Goal: Task Accomplishment & Management: Complete application form

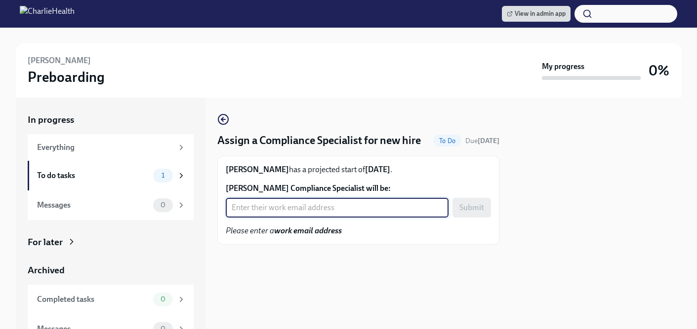
click at [311, 218] on input "[PERSON_NAME] Compliance Specialist will be:" at bounding box center [337, 208] width 223 height 20
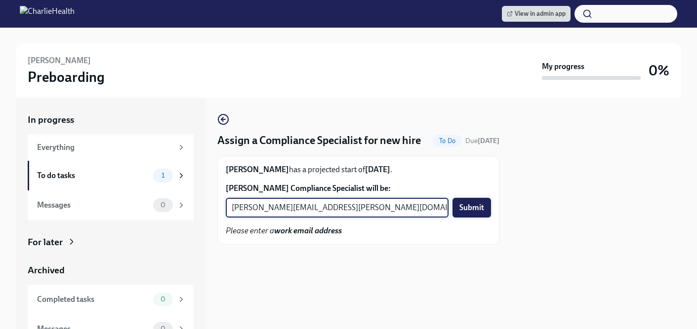
type input "jessica.barrett@charliehealth.com"
click at [472, 213] on span "Submit" at bounding box center [471, 208] width 25 height 10
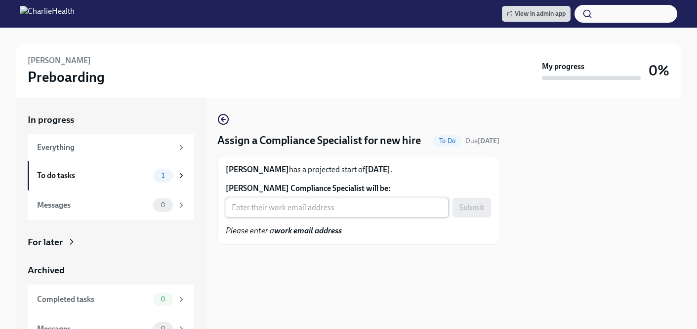
click at [317, 218] on input "Georgina Showers's Compliance Specialist will be:" at bounding box center [337, 208] width 223 height 20
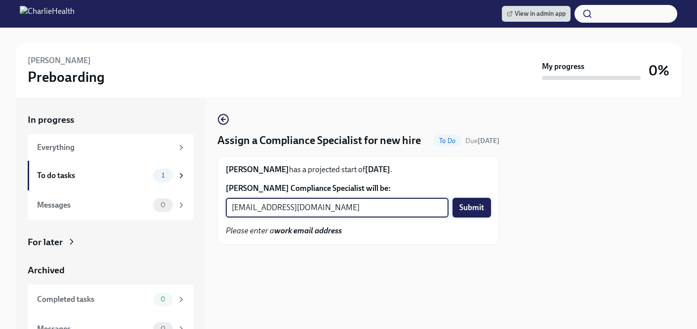
type input "crystal.hemenes@charliehealth.com"
click at [468, 213] on span "Submit" at bounding box center [471, 208] width 25 height 10
click at [313, 218] on input "Alicia Collier's Compliance Specialist will be:" at bounding box center [337, 208] width 223 height 20
type input "chelsey.mendoza@charliehealth.com"
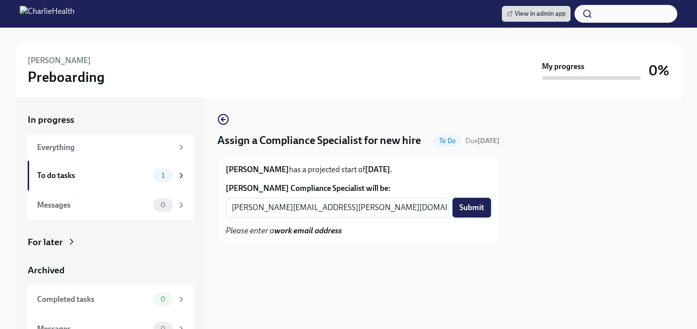
click at [467, 213] on span "Submit" at bounding box center [471, 208] width 25 height 10
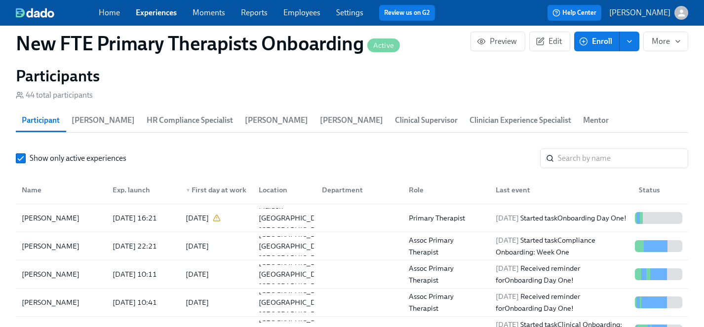
scroll to position [0, 8994]
click at [300, 10] on link "Employees" at bounding box center [301, 12] width 37 height 9
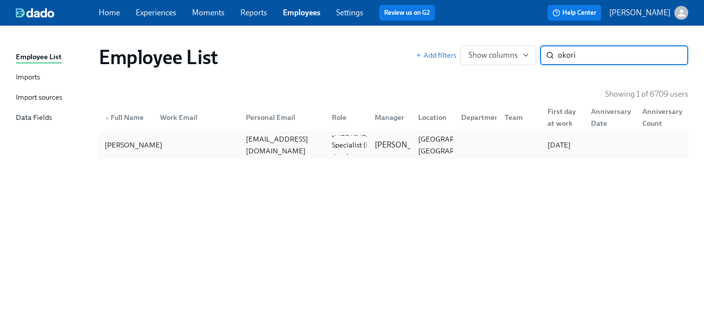
type input "okori"
click at [114, 140] on div "[PERSON_NAME]" at bounding box center [134, 145] width 66 height 12
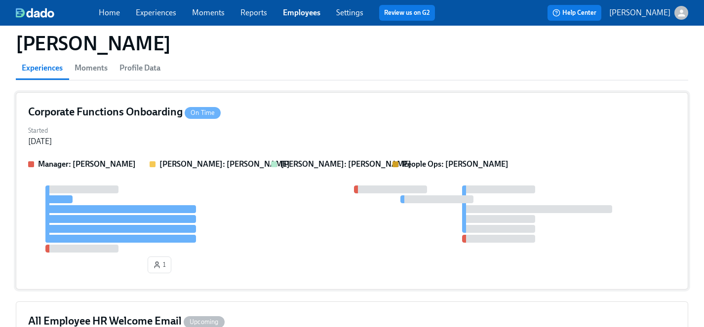
scroll to position [43, 0]
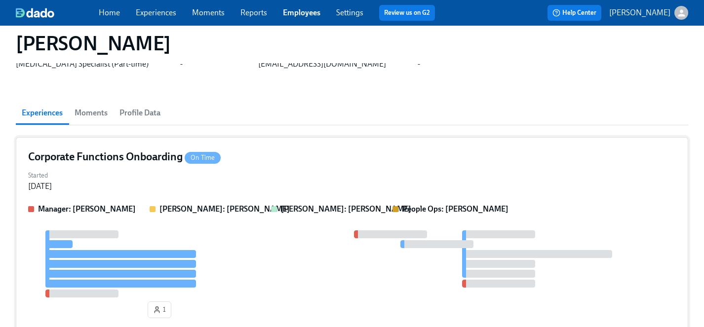
click at [274, 252] on div at bounding box center [352, 264] width 648 height 67
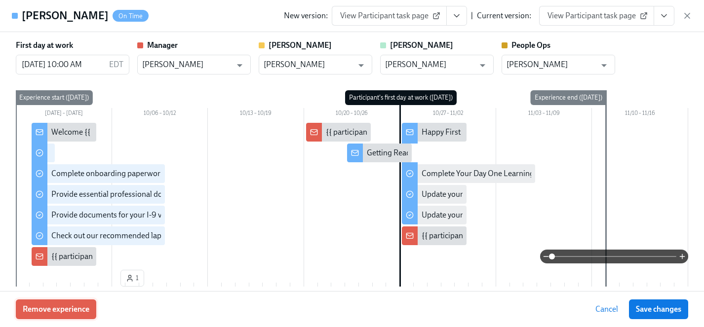
click at [70, 312] on span "Remove experience" at bounding box center [56, 310] width 67 height 10
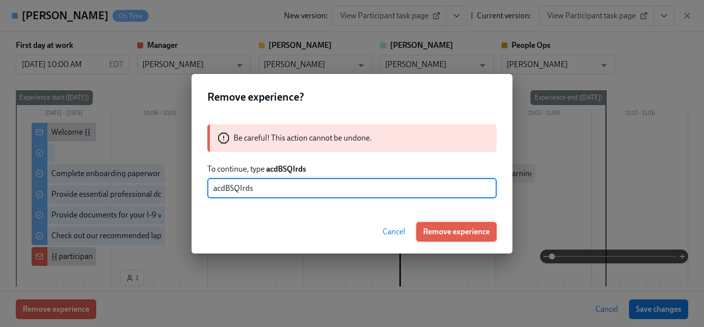
type input "acdBSQIrds"
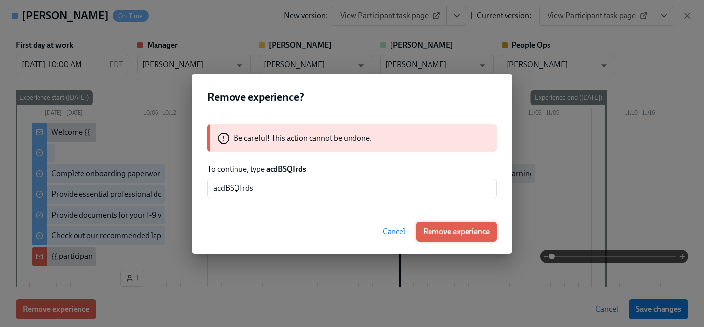
click at [460, 232] on span "Remove experience" at bounding box center [456, 232] width 67 height 10
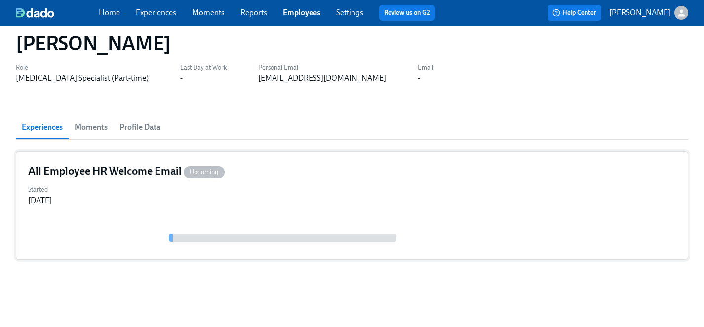
scroll to position [0, 0]
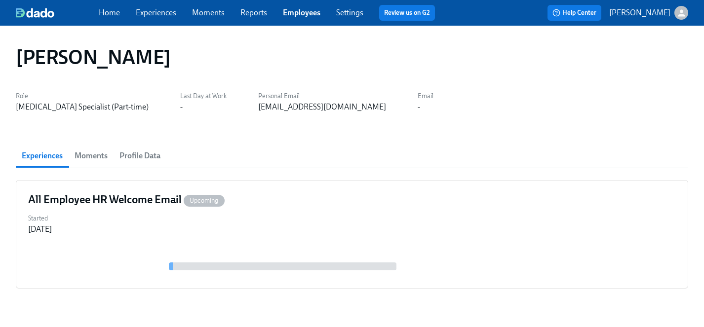
click at [155, 12] on link "Experiences" at bounding box center [156, 12] width 40 height 9
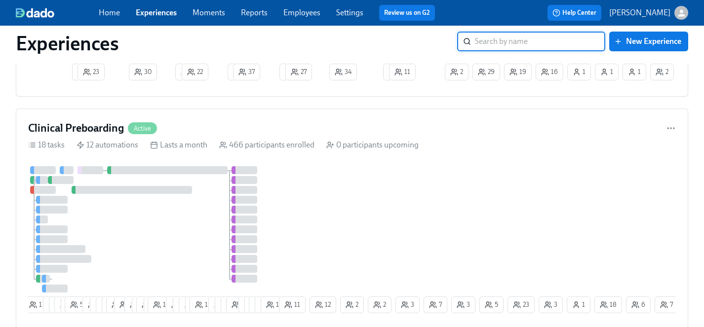
scroll to position [1109, 0]
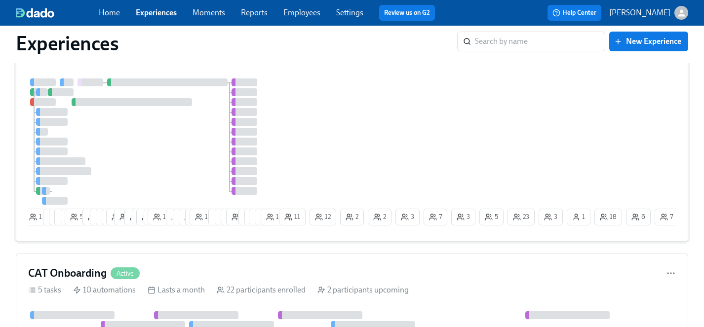
click at [194, 153] on div at bounding box center [152, 142] width 249 height 126
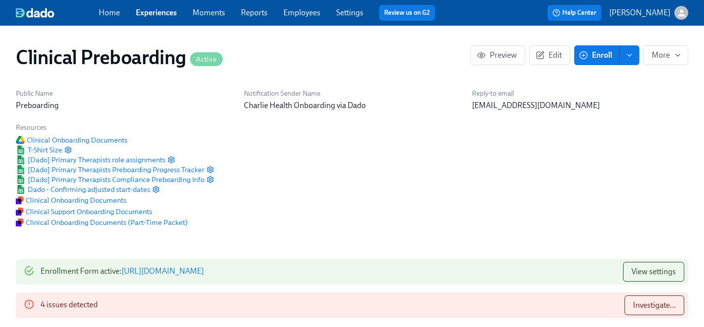
click at [590, 55] on span "Enroll" at bounding box center [596, 55] width 31 height 10
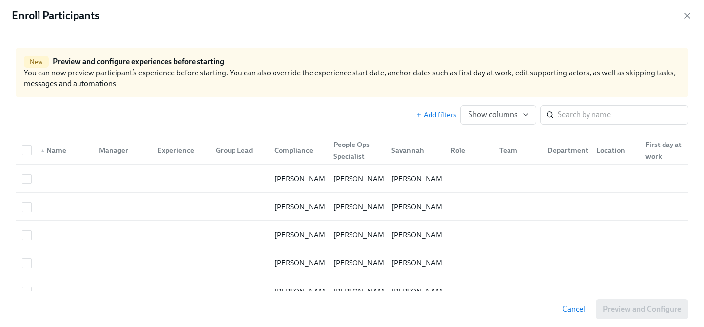
scroll to position [0, 12323]
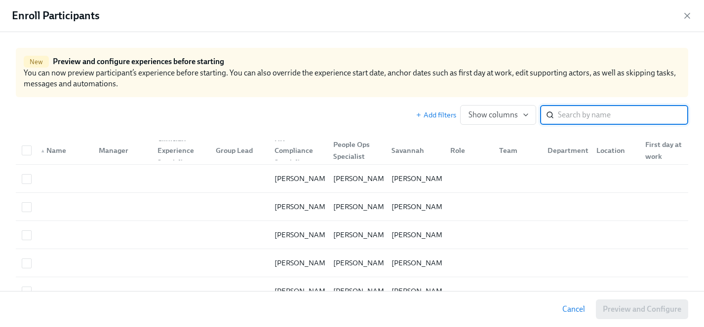
click at [582, 114] on input "search" at bounding box center [623, 115] width 130 height 20
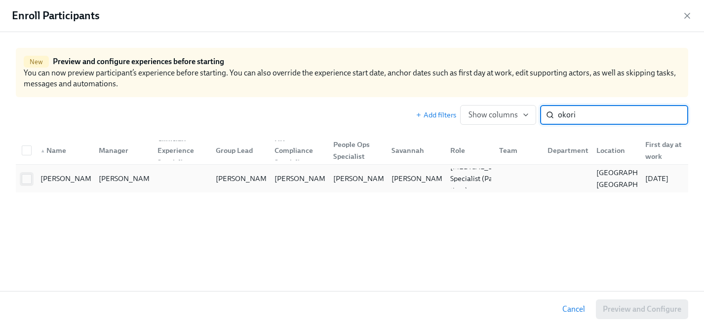
type input "okori"
click at [25, 181] on input "checkbox" at bounding box center [26, 179] width 9 height 9
checkbox input "true"
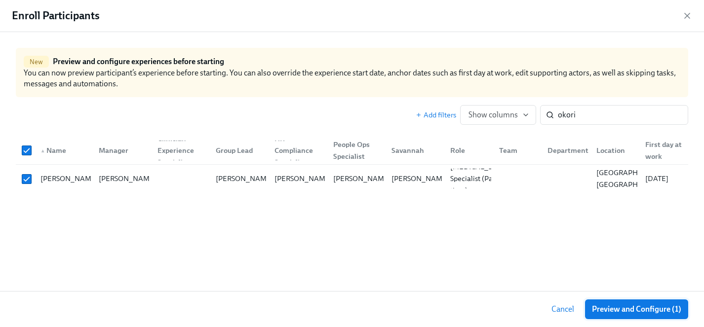
click at [638, 309] on span "Preview and Configure (1)" at bounding box center [636, 310] width 89 height 10
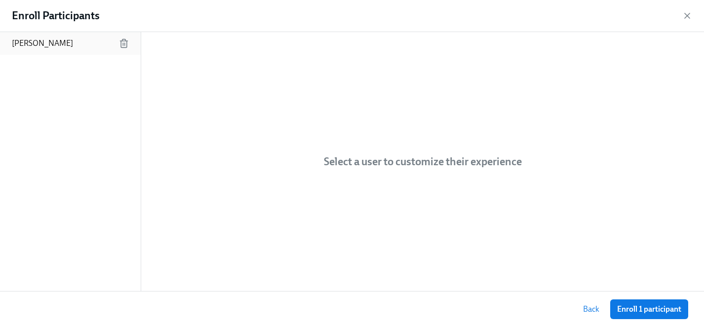
click at [33, 47] on p "[PERSON_NAME]" at bounding box center [42, 43] width 61 height 11
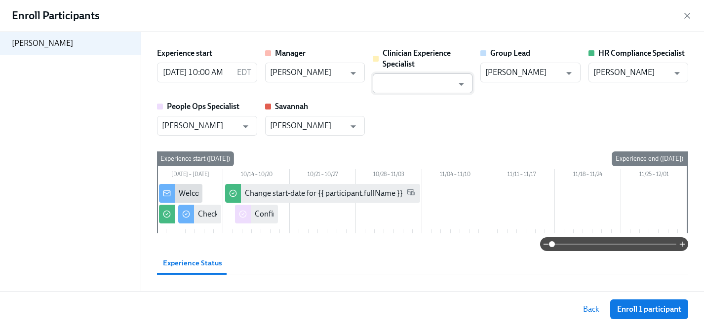
click at [404, 84] on input "text" at bounding box center [416, 84] width 76 height 20
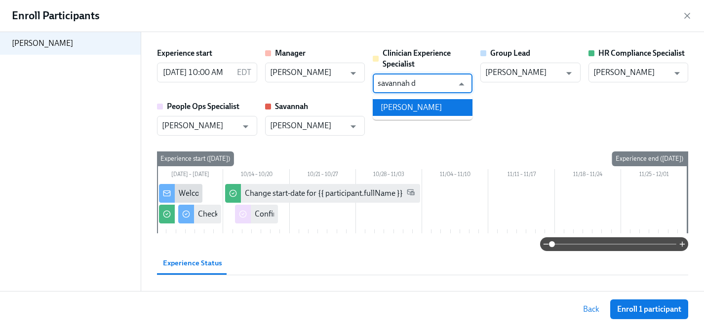
click at [394, 109] on li "[PERSON_NAME]" at bounding box center [423, 107] width 100 height 17
type input "[PERSON_NAME]"
click at [191, 126] on input "[PERSON_NAME]" at bounding box center [200, 126] width 76 height 20
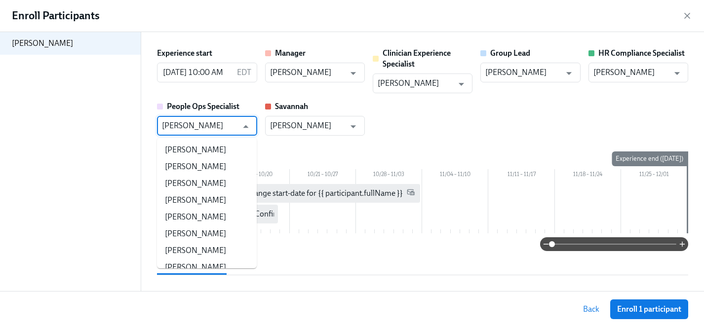
click at [215, 125] on input "[PERSON_NAME]" at bounding box center [200, 126] width 76 height 20
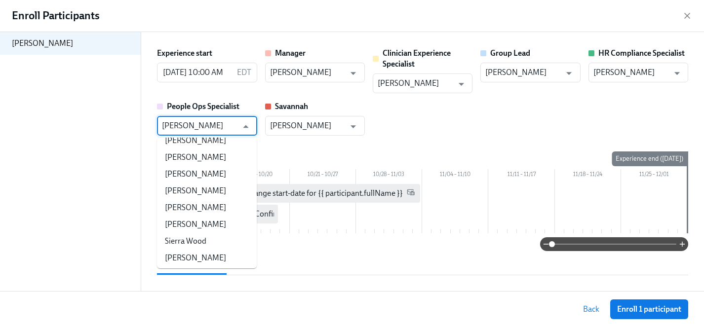
scroll to position [0, 13207]
drag, startPoint x: 221, startPoint y: 125, endPoint x: 159, endPoint y: 125, distance: 61.7
click at [159, 125] on div "[PERSON_NAME] ​" at bounding box center [207, 126] width 100 height 20
type input "[PERSON_NAME]"
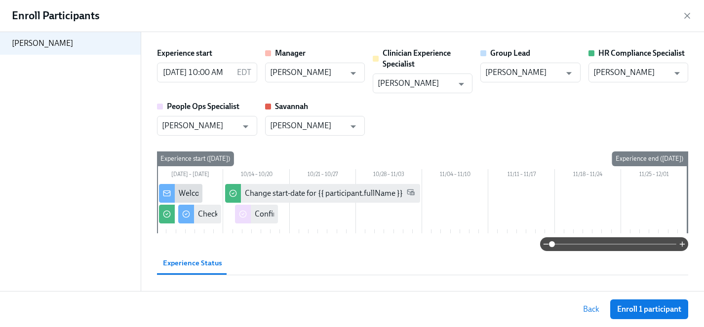
click at [407, 116] on div "Experience start [DATE] 10:00 AM EDT ​ Manager [PERSON_NAME] ​ Clinician Experi…" at bounding box center [422, 92] width 531 height 88
click at [656, 312] on span "Enroll 1 participant" at bounding box center [649, 310] width 64 height 10
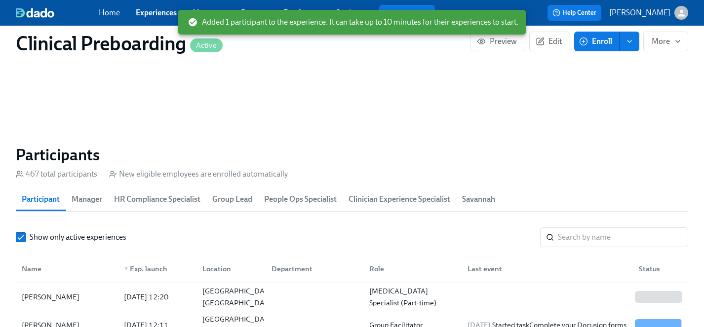
scroll to position [995, 0]
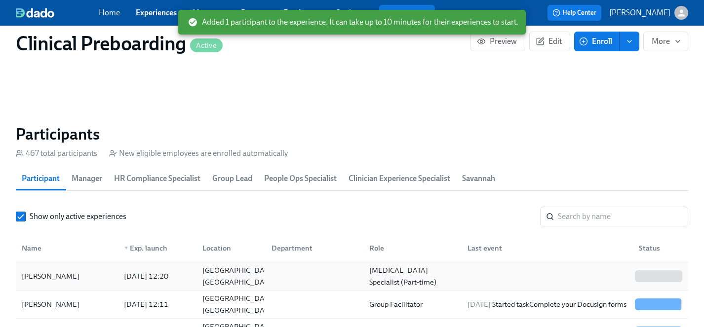
click at [57, 275] on div "[PERSON_NAME]" at bounding box center [51, 277] width 66 height 12
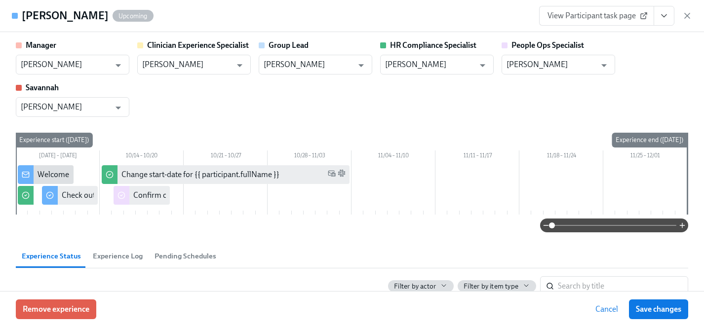
click at [672, 15] on button "View task page" at bounding box center [664, 16] width 21 height 20
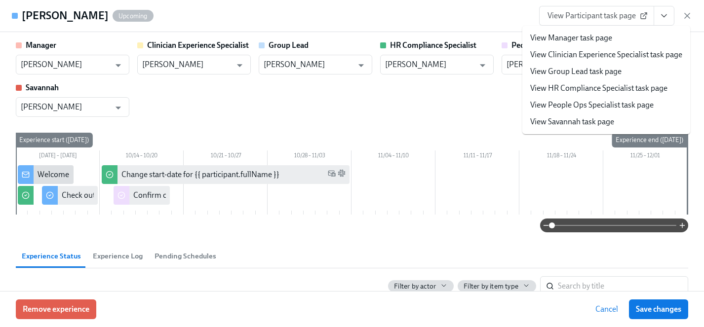
click at [485, 111] on div "Manager [PERSON_NAME] ​ Clinician Experience Specialist [PERSON_NAME] ​ Group L…" at bounding box center [352, 78] width 673 height 77
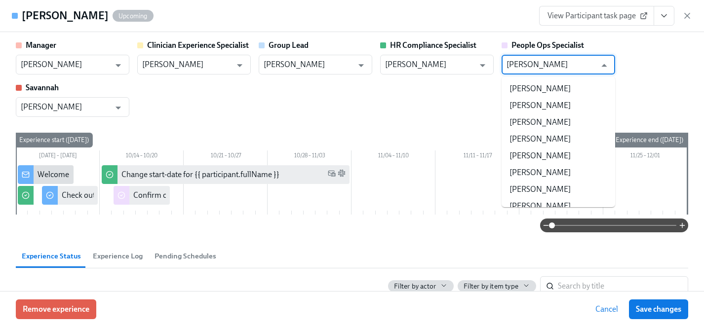
drag, startPoint x: 574, startPoint y: 62, endPoint x: 495, endPoint y: 62, distance: 79.0
click at [495, 62] on div "Manager [PERSON_NAME] ​ Clinician Experience Specialist [PERSON_NAME] ​ Group L…" at bounding box center [352, 78] width 673 height 77
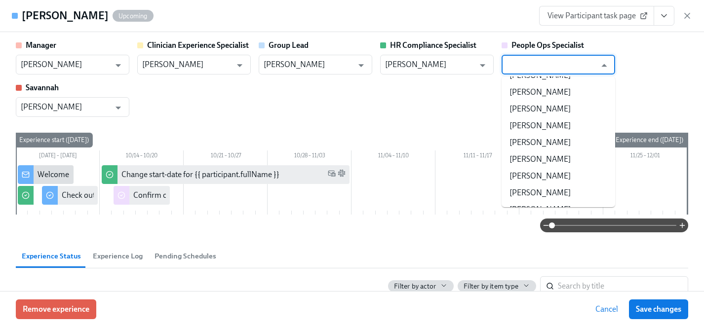
type input "[PERSON_NAME]"
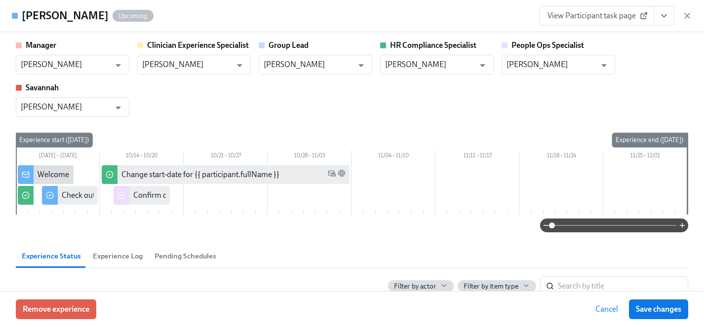
click at [460, 100] on div "Manager [PERSON_NAME] ​ Clinician Experience Specialist [PERSON_NAME] ​ Group L…" at bounding box center [352, 78] width 673 height 77
click at [574, 65] on input "[PERSON_NAME]" at bounding box center [551, 65] width 89 height 20
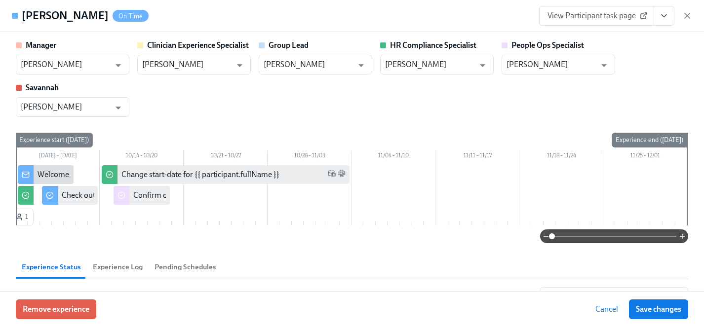
click at [498, 80] on div "Manager [PERSON_NAME] ​ Clinician Experience Specialist [PERSON_NAME] ​ Group L…" at bounding box center [352, 78] width 673 height 77
click at [662, 19] on icon "View task page" at bounding box center [664, 16] width 10 height 10
click at [662, 13] on icon "View task page" at bounding box center [664, 16] width 10 height 10
click at [664, 15] on icon "View task page" at bounding box center [664, 16] width 10 height 10
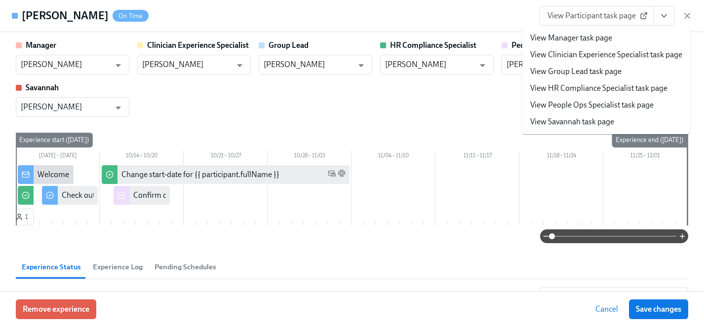
click at [569, 86] on link "View HR Compliance Specialist task page" at bounding box center [598, 88] width 137 height 11
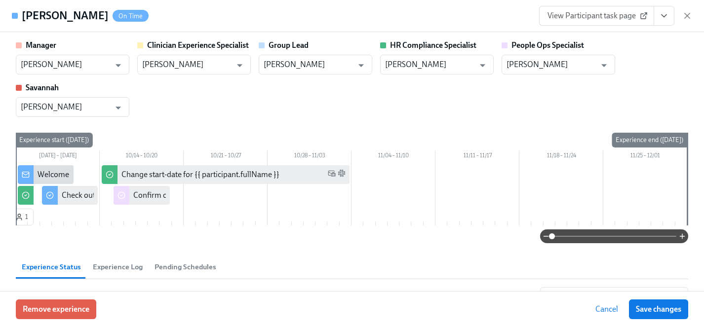
type input "[PERSON_NAME]"
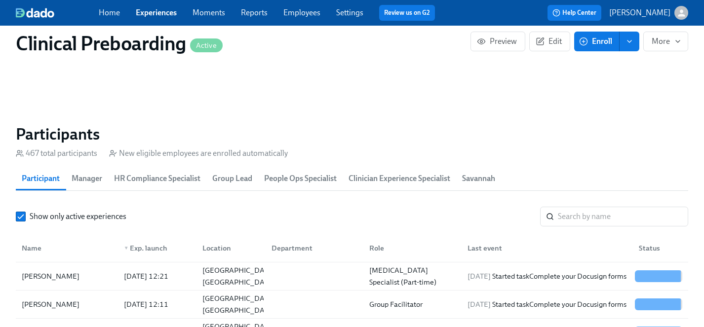
click at [162, 11] on link "Experiences" at bounding box center [156, 12] width 41 height 9
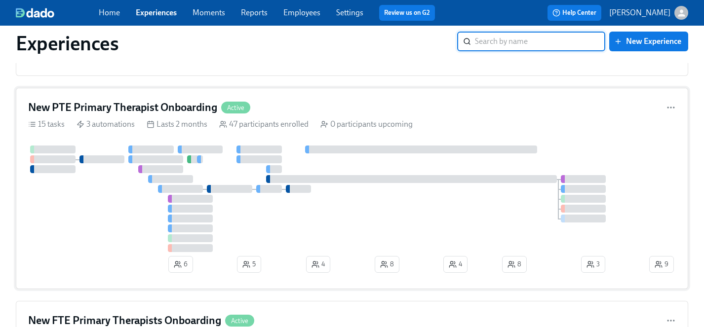
scroll to position [430, 0]
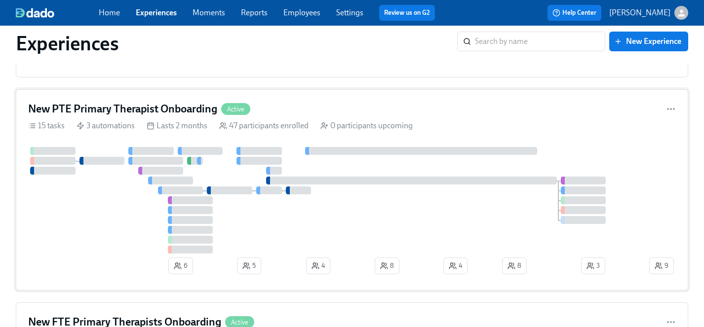
click at [116, 236] on div at bounding box center [337, 200] width 619 height 107
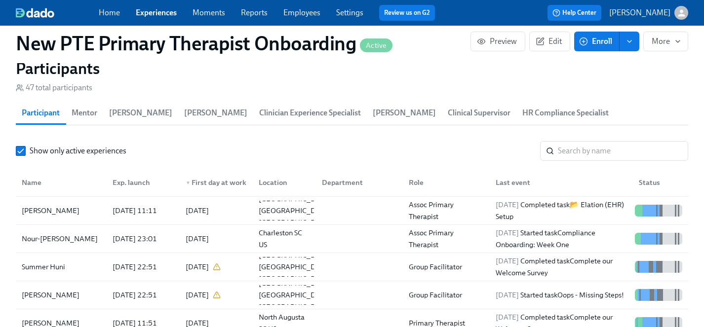
scroll to position [864, 0]
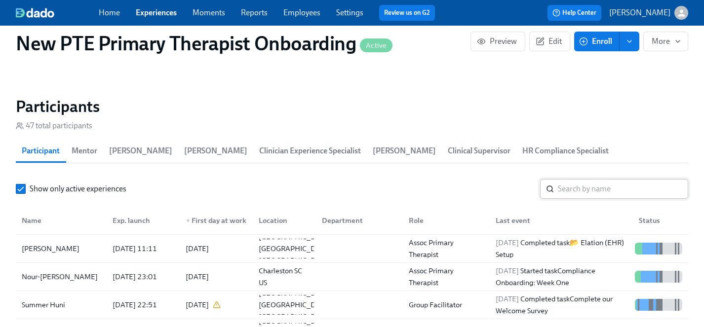
click at [592, 179] on input "search" at bounding box center [623, 189] width 130 height 20
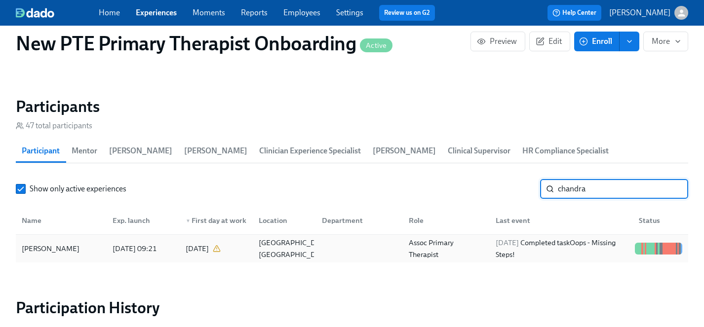
type input "chandra"
click at [42, 243] on div "[PERSON_NAME]" at bounding box center [51, 249] width 66 height 12
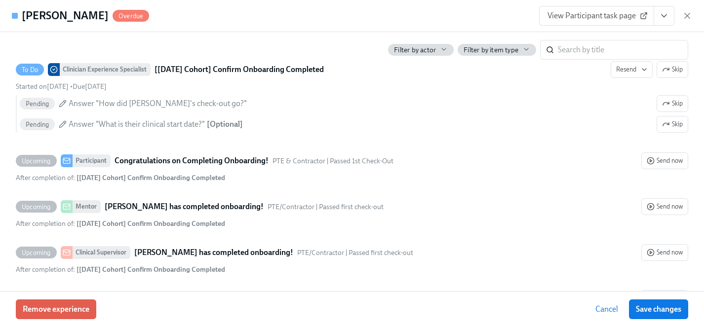
scroll to position [1922, 0]
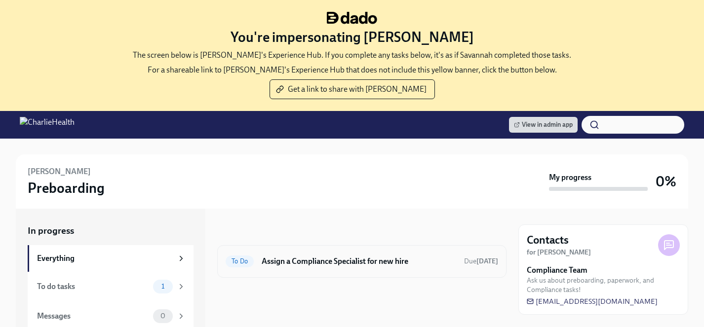
click at [302, 263] on h6 "Assign a Compliance Specialist for new hire" at bounding box center [359, 261] width 195 height 11
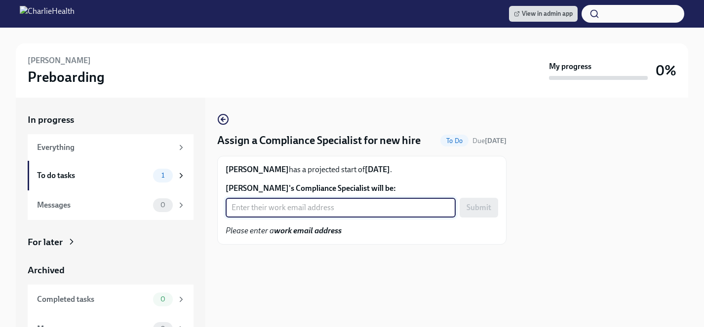
click at [302, 205] on input "[PERSON_NAME]'s Compliance Specialist will be:" at bounding box center [341, 208] width 230 height 20
type input "[PERSON_NAME][EMAIL_ADDRESS][PERSON_NAME][DOMAIN_NAME]"
click at [476, 207] on span "Submit" at bounding box center [479, 208] width 25 height 10
